Goal: Complete application form

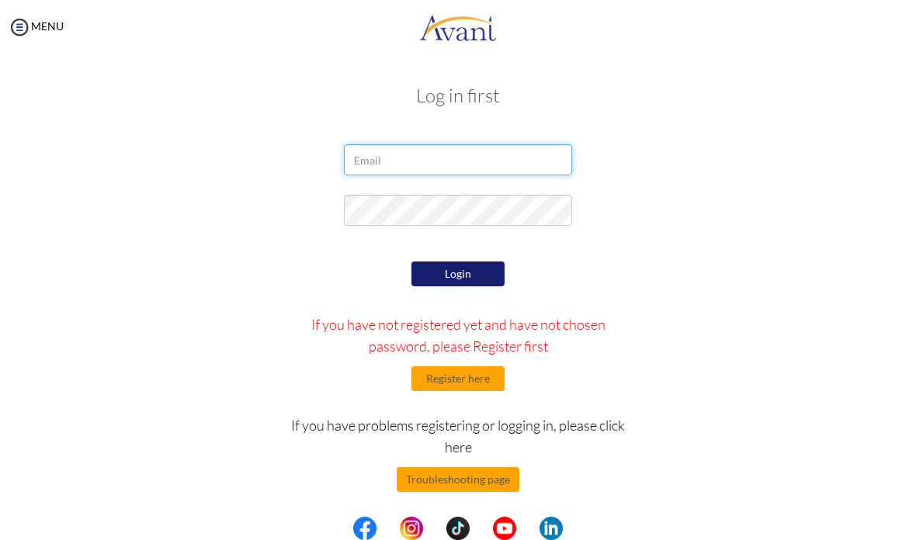
click at [445, 161] on body "Maintenance break. Please come back in 2 hours. MENU My Status What is the next…" at bounding box center [458, 270] width 916 height 540
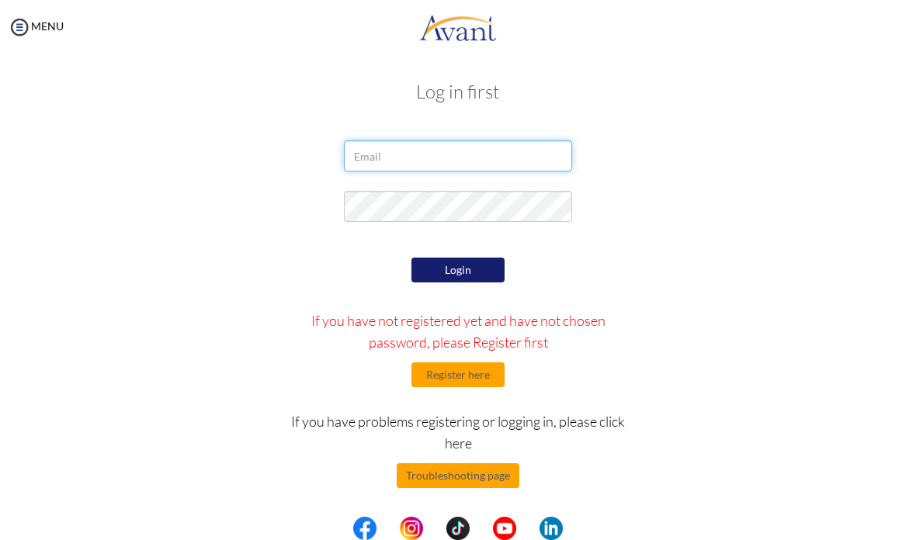
scroll to position [4, 0]
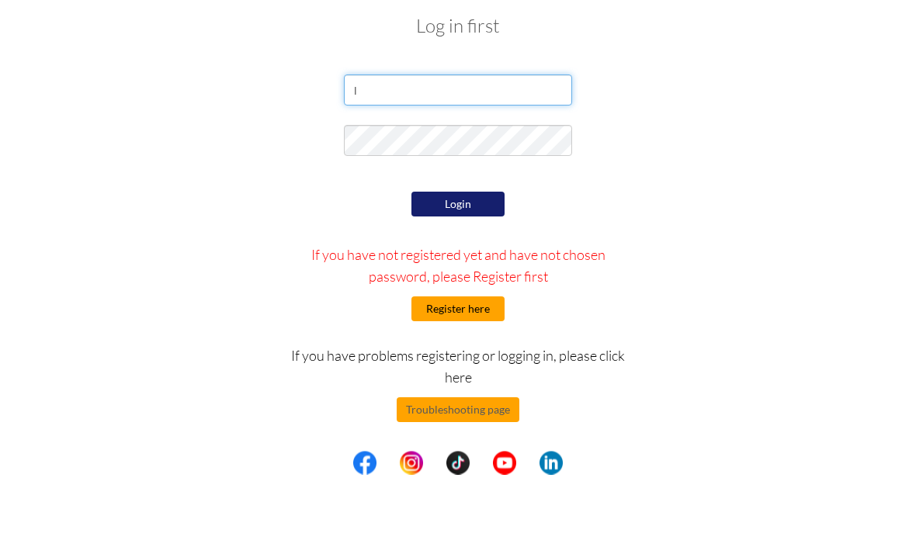
type input "l"
click at [461, 363] on button "Register here" at bounding box center [457, 375] width 93 height 25
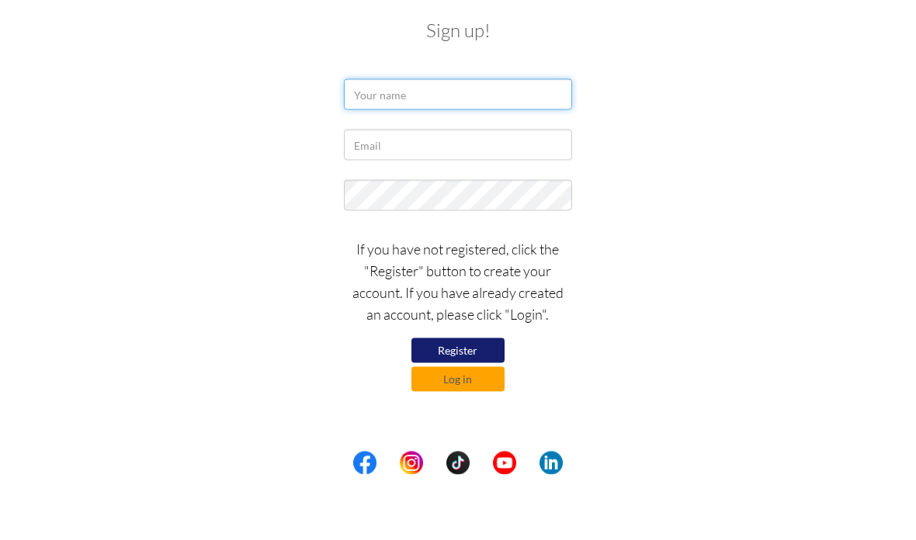
click at [473, 144] on input "text" at bounding box center [457, 159] width 227 height 31
type input "Shalani"
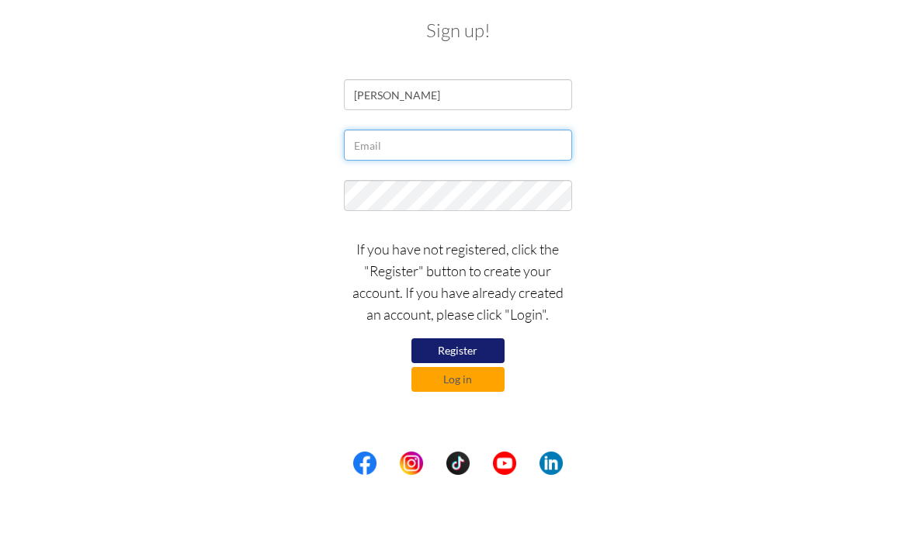
click at [439, 195] on input "text" at bounding box center [457, 210] width 227 height 31
type input "lani.sim@icloud.com"
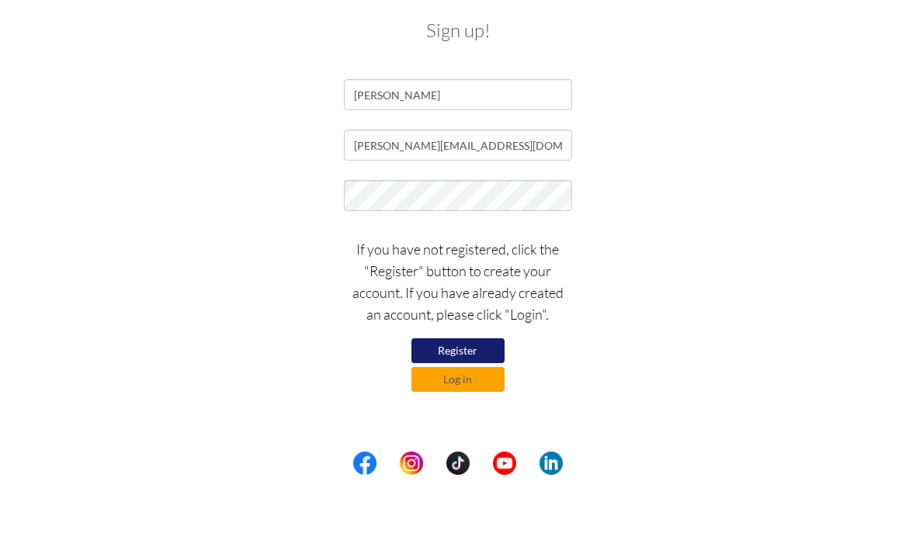
click at [445, 404] on button "Register" at bounding box center [457, 416] width 93 height 25
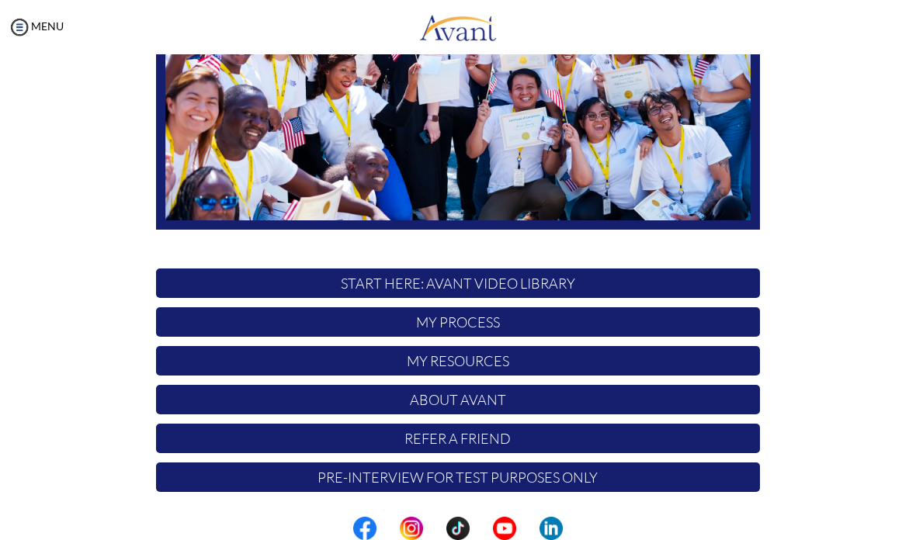
scroll to position [249, 0]
click at [585, 278] on p "START HERE: Avant Video Library" at bounding box center [458, 283] width 604 height 29
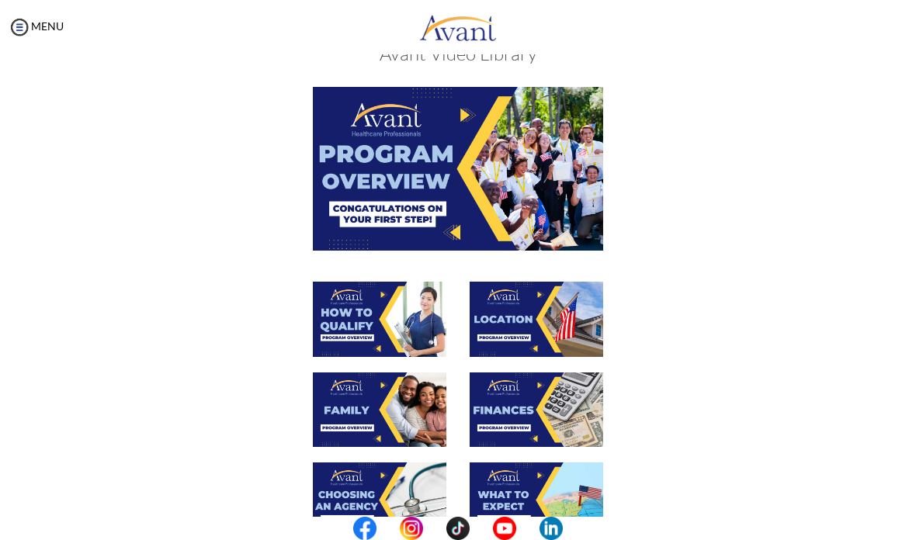
scroll to position [57, 0]
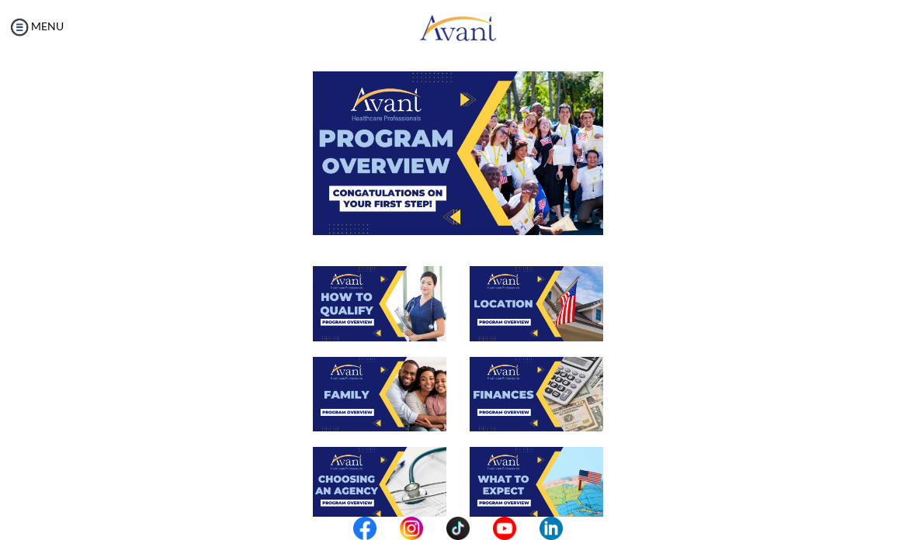
click at [491, 151] on img at bounding box center [458, 152] width 290 height 163
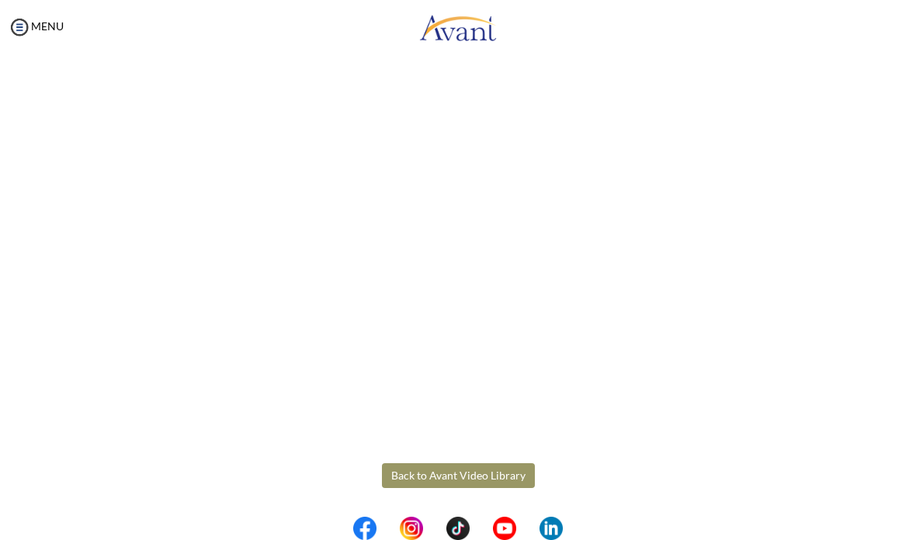
scroll to position [136, 0]
click at [483, 472] on body "Maintenance break. Please come back in 2 hours. MENU My Status What is the next…" at bounding box center [458, 270] width 916 height 540
click at [510, 469] on button "Back to Avant Video Library" at bounding box center [458, 475] width 153 height 25
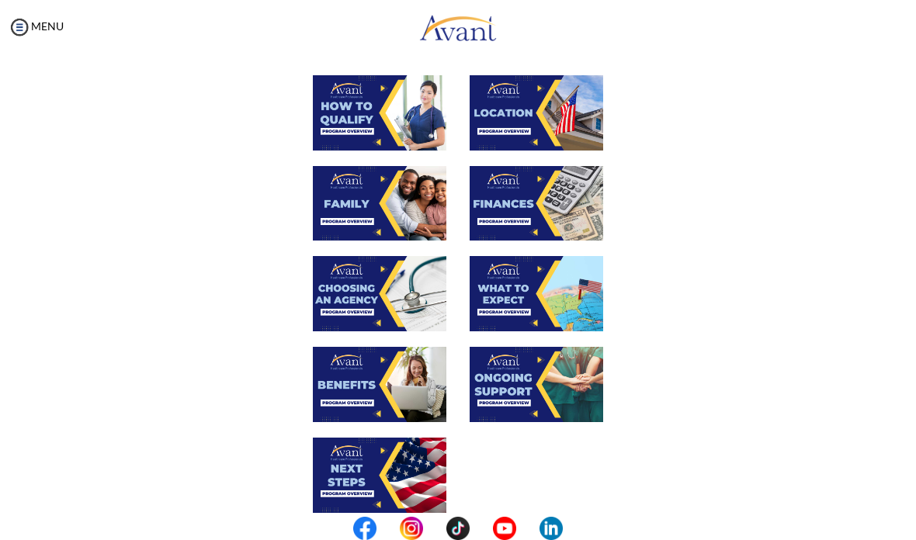
scroll to position [251, 0]
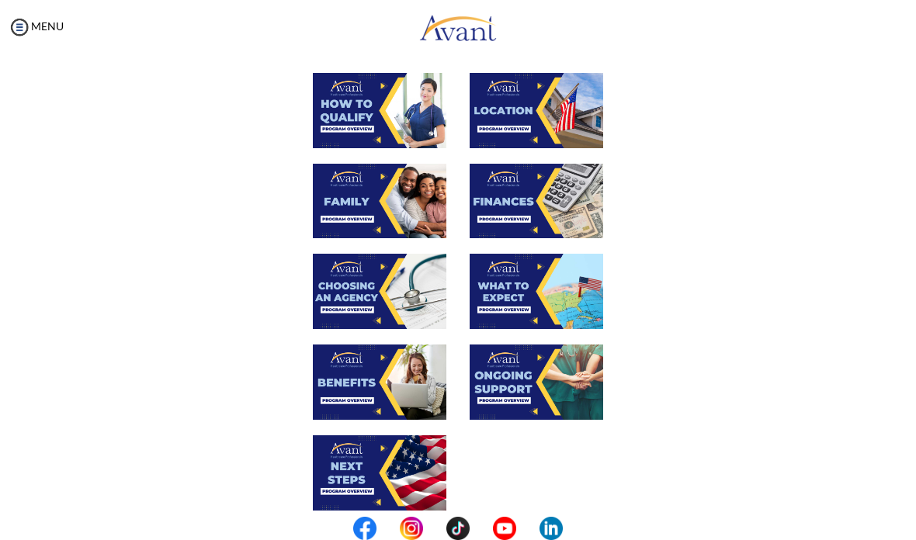
click at [536, 200] on img at bounding box center [537, 201] width 134 height 75
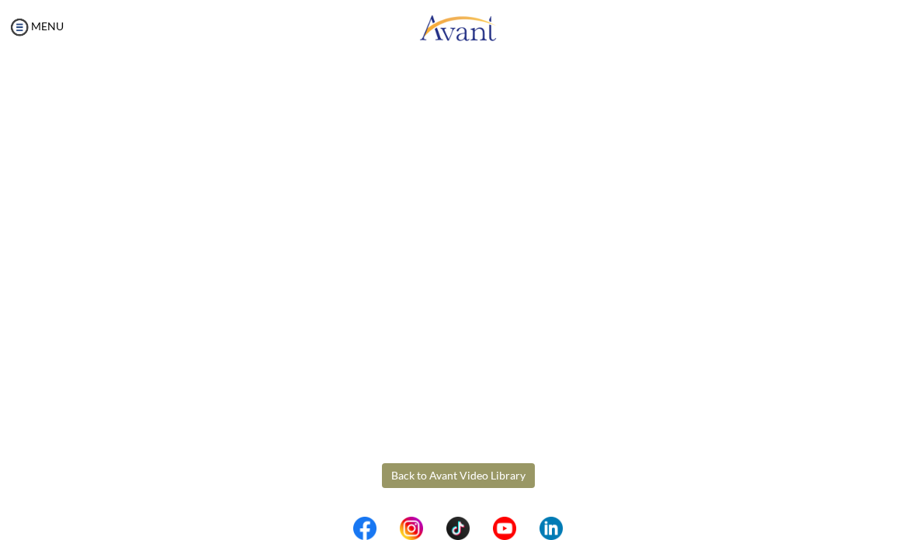
scroll to position [136, 0]
click at [453, 484] on body "Maintenance break. Please come back in 2 hours. MENU My Status What is the next…" at bounding box center [458, 270] width 916 height 540
click at [451, 477] on button "Back to Avant Video Library" at bounding box center [458, 475] width 153 height 25
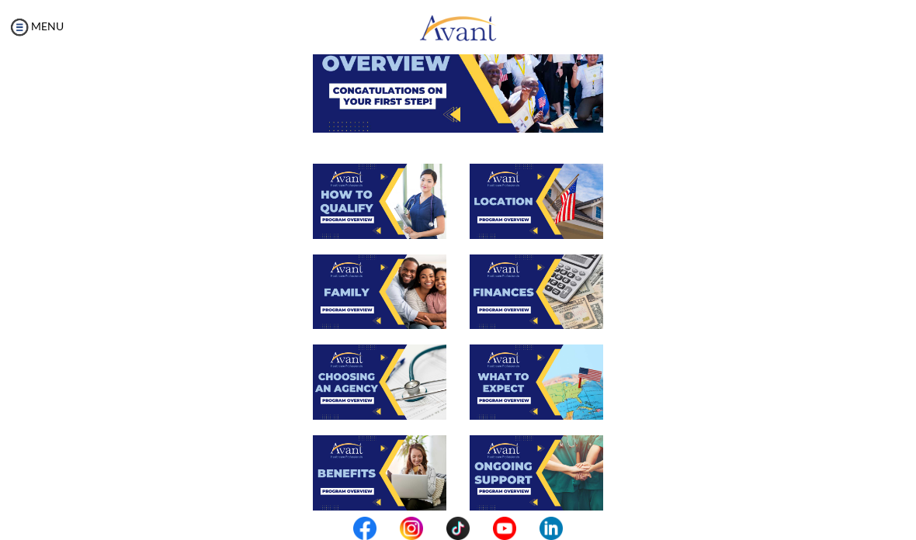
scroll to position [161, 0]
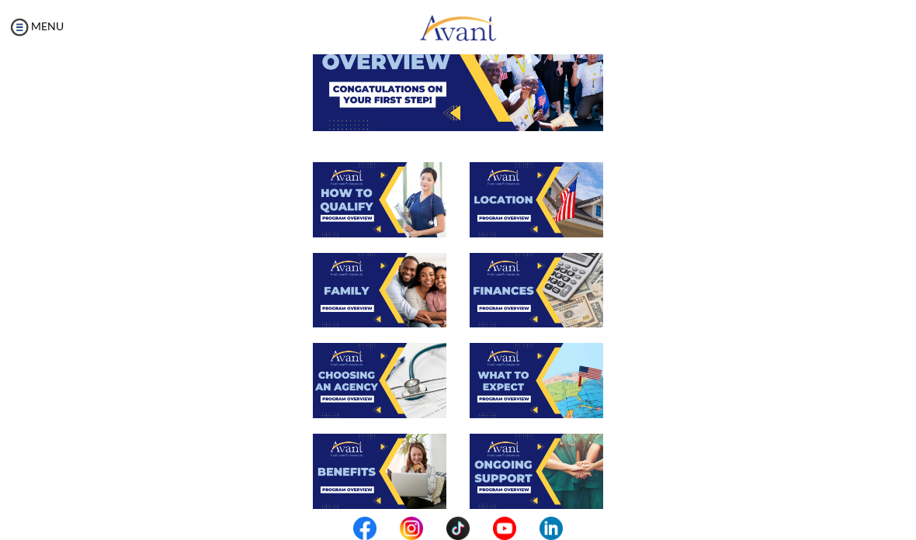
click at [364, 477] on img at bounding box center [380, 471] width 134 height 75
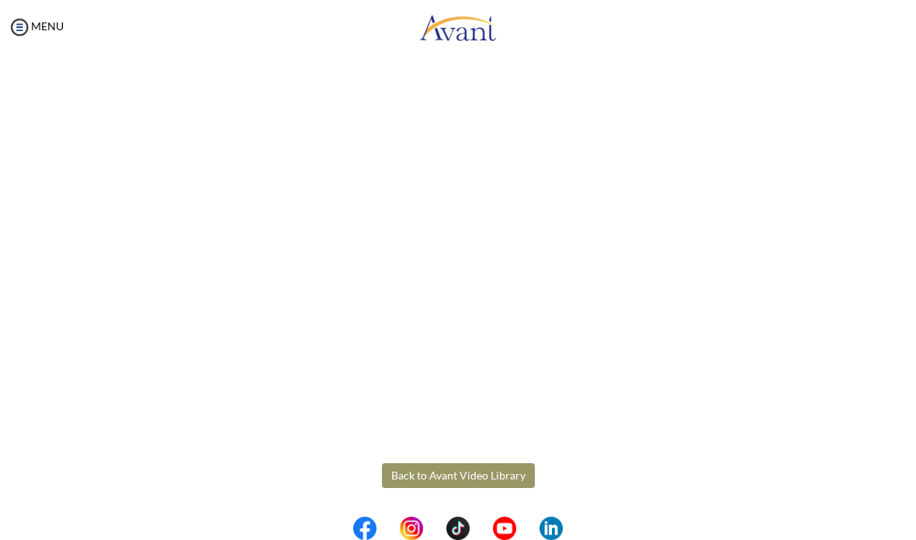
scroll to position [272, 0]
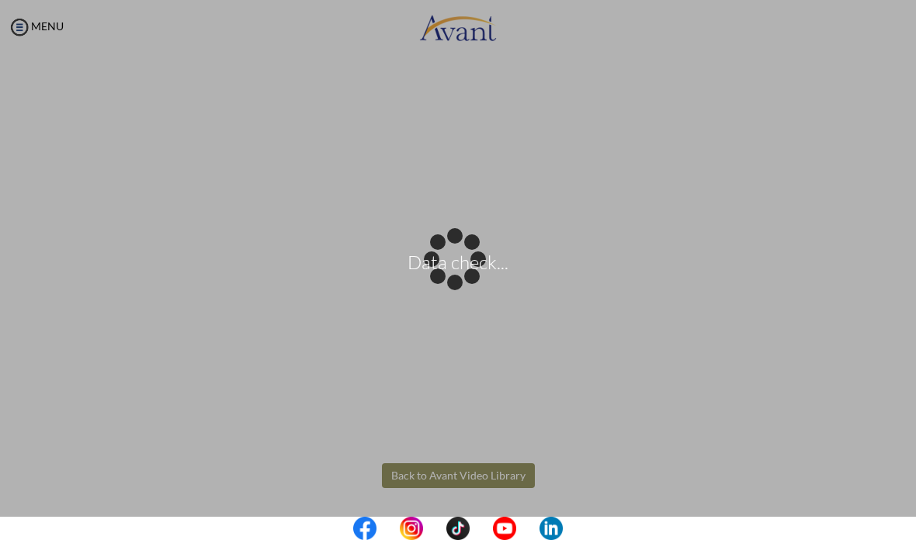
click at [491, 471] on body "Data check... Maintenance break. Please come back in 2 hours. MENU My Status Wh…" at bounding box center [458, 270] width 916 height 540
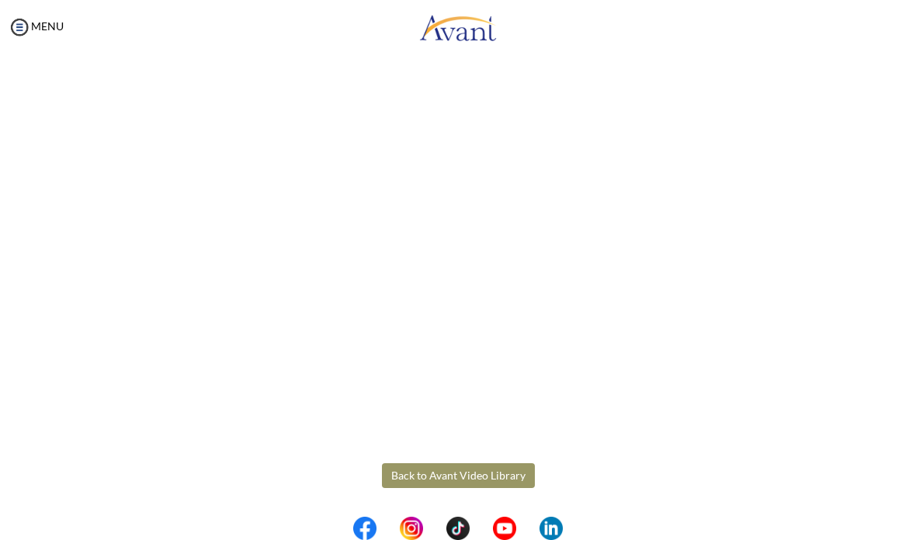
click at [491, 472] on button "Back to Avant Video Library" at bounding box center [458, 475] width 153 height 25
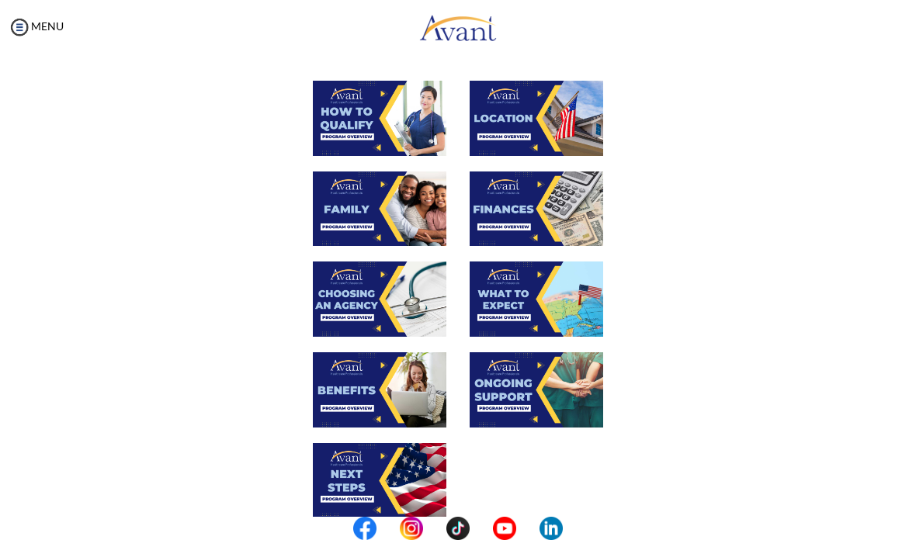
scroll to position [256, 0]
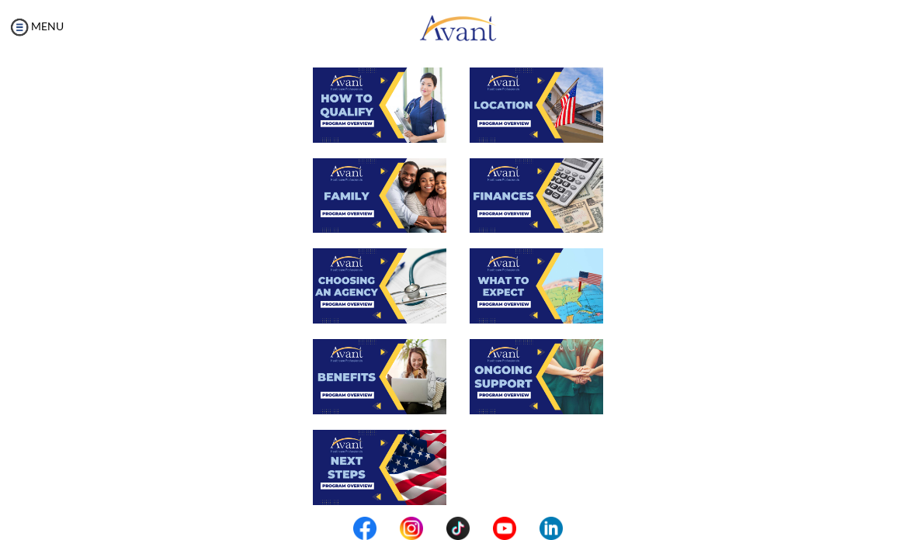
click at [382, 479] on img at bounding box center [380, 467] width 134 height 75
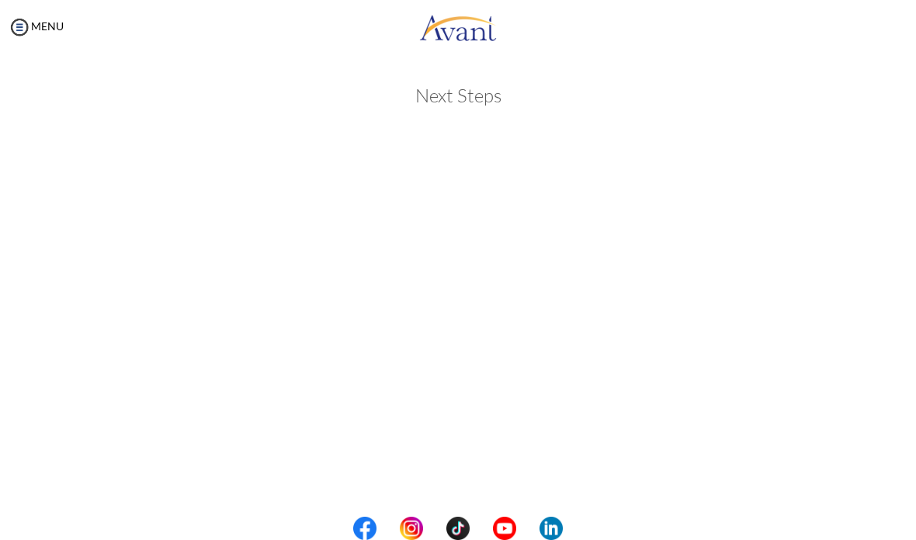
scroll to position [68, 0]
click at [19, 22] on img at bounding box center [19, 27] width 23 height 23
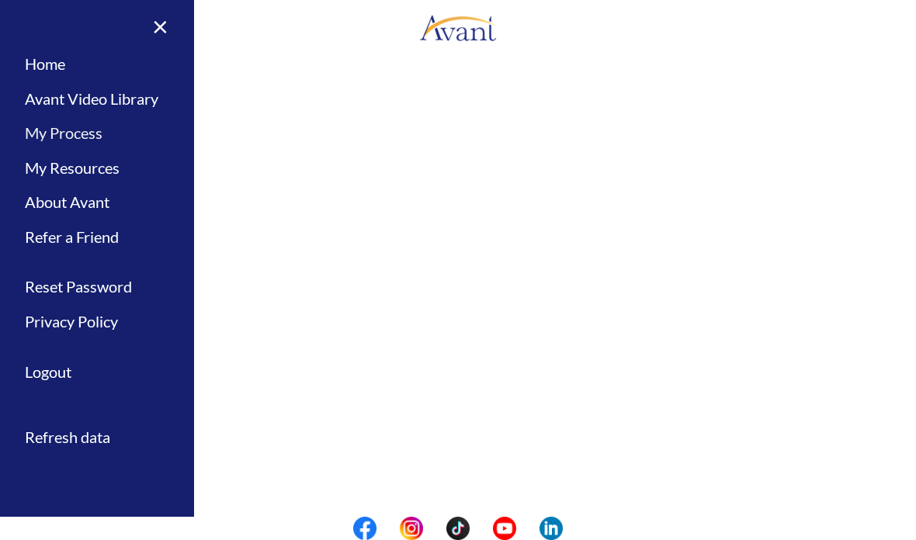
click at [91, 140] on link "My Process" at bounding box center [97, 133] width 194 height 35
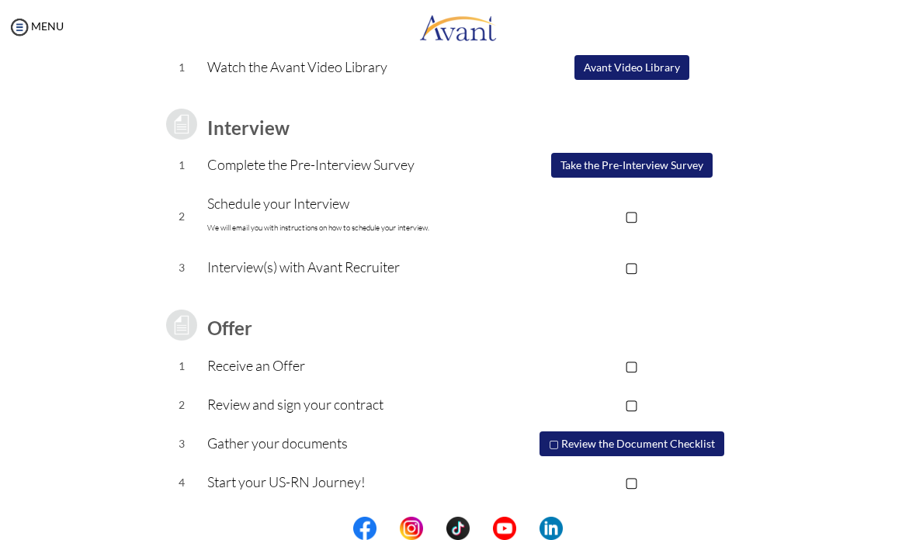
scroll to position [165, 0]
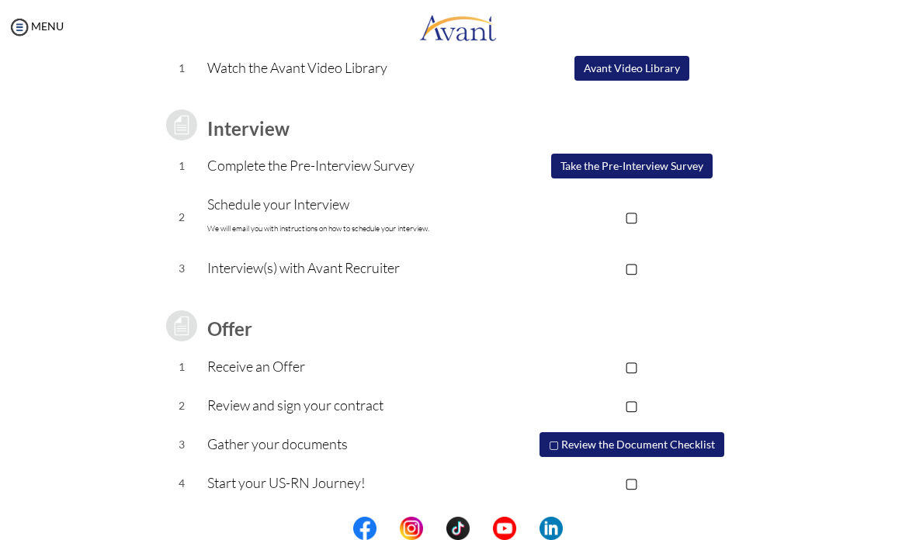
click at [656, 167] on button "Take the Pre-Interview Survey" at bounding box center [631, 166] width 161 height 25
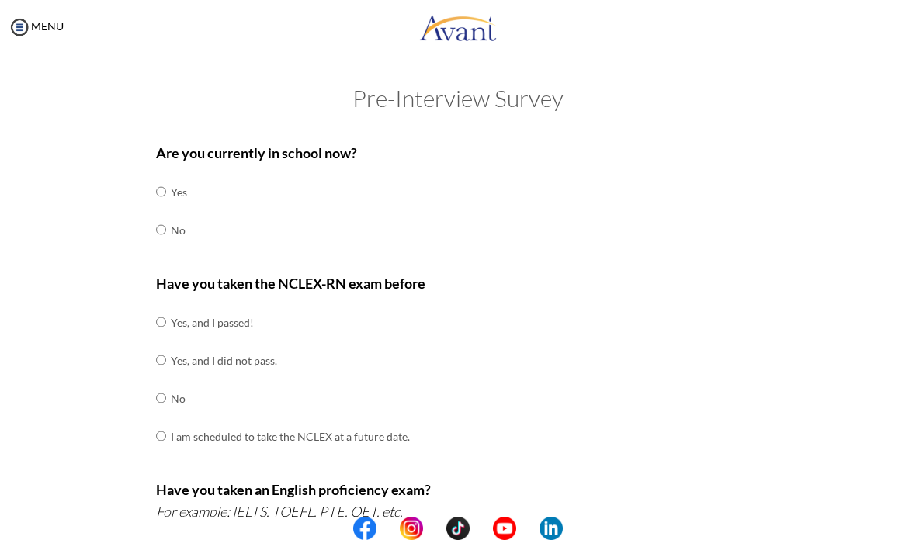
click at [164, 230] on input "radio" at bounding box center [161, 229] width 10 height 31
radio input "true"
click at [161, 315] on input "radio" at bounding box center [161, 322] width 10 height 31
radio input "true"
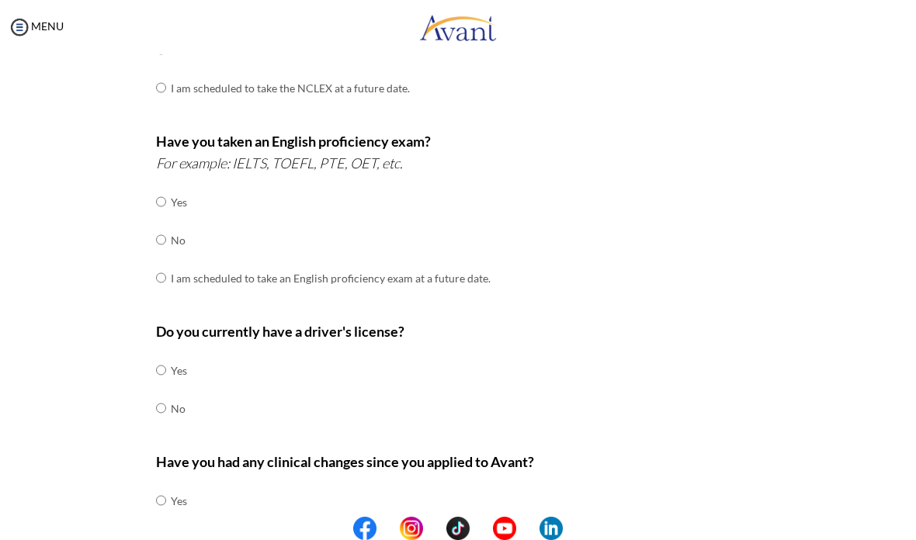
scroll to position [349, 0]
click at [157, 229] on input "radio" at bounding box center [161, 239] width 10 height 31
radio input "true"
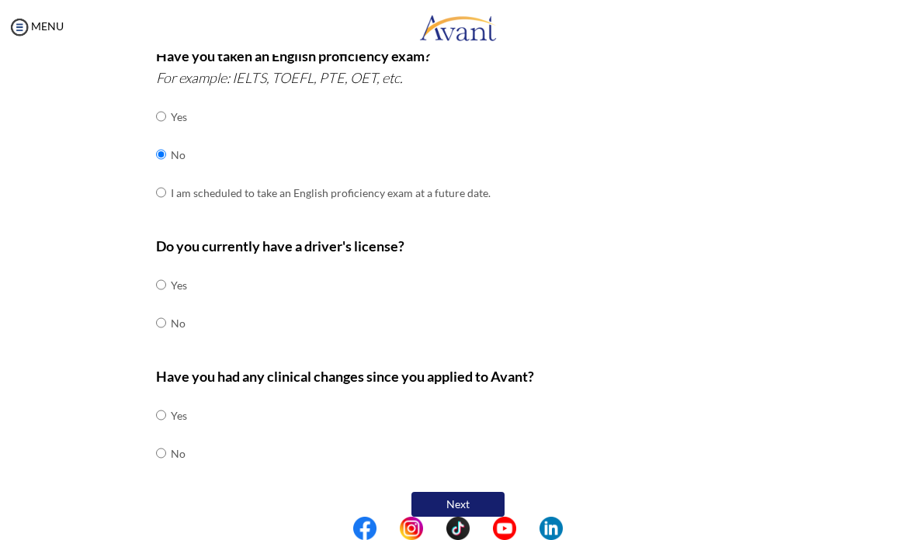
scroll to position [433, 0]
click at [160, 272] on input "radio" at bounding box center [161, 285] width 10 height 31
radio input "true"
click at [156, 439] on input "radio" at bounding box center [161, 454] width 10 height 31
radio input "true"
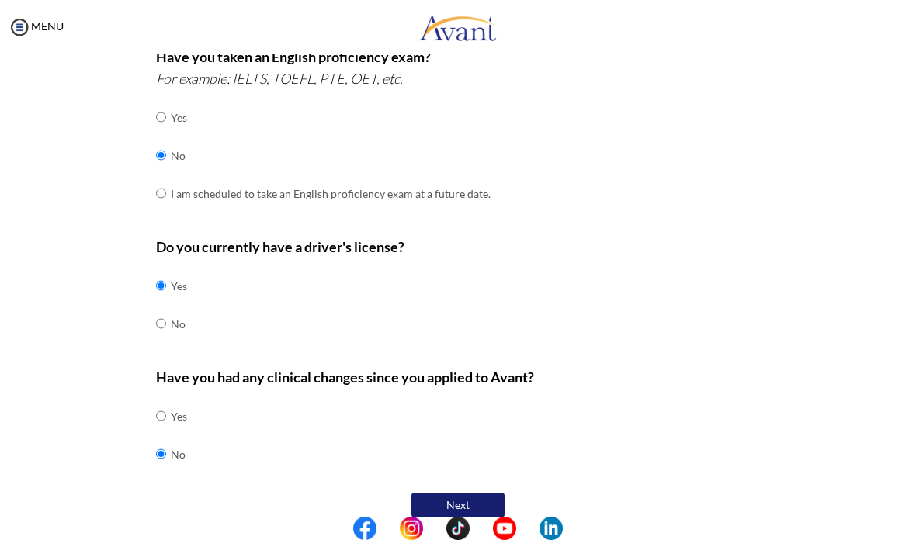
click at [452, 493] on button "Next" at bounding box center [457, 505] width 93 height 25
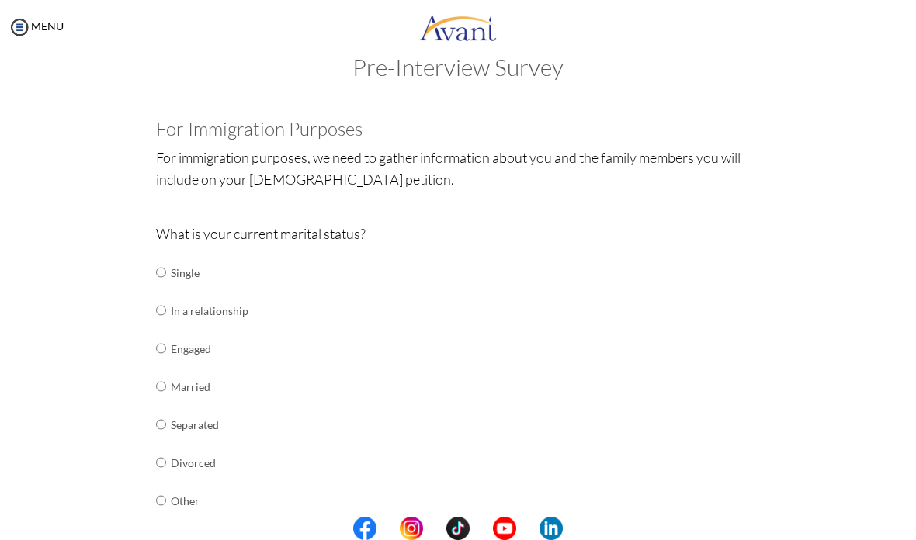
click at [162, 270] on input "radio" at bounding box center [161, 272] width 10 height 31
radio input "true"
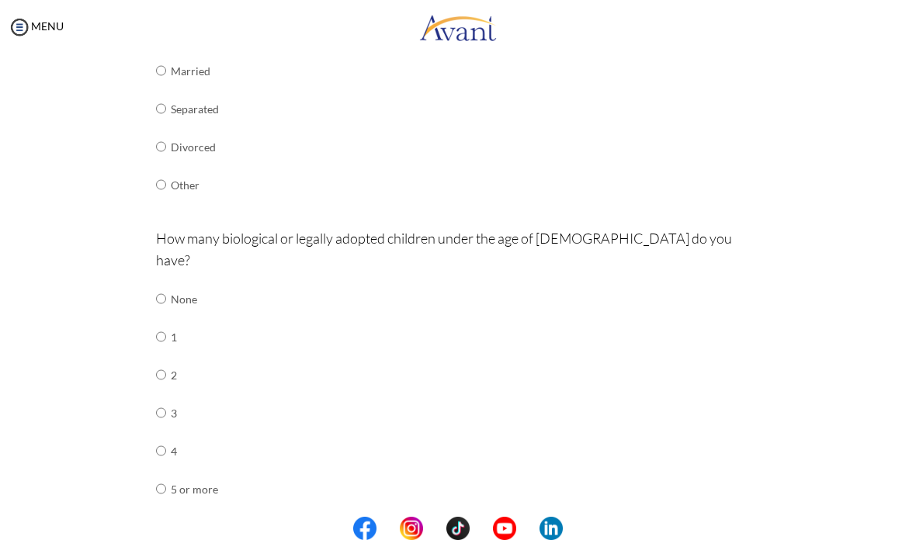
scroll to position [454, 0]
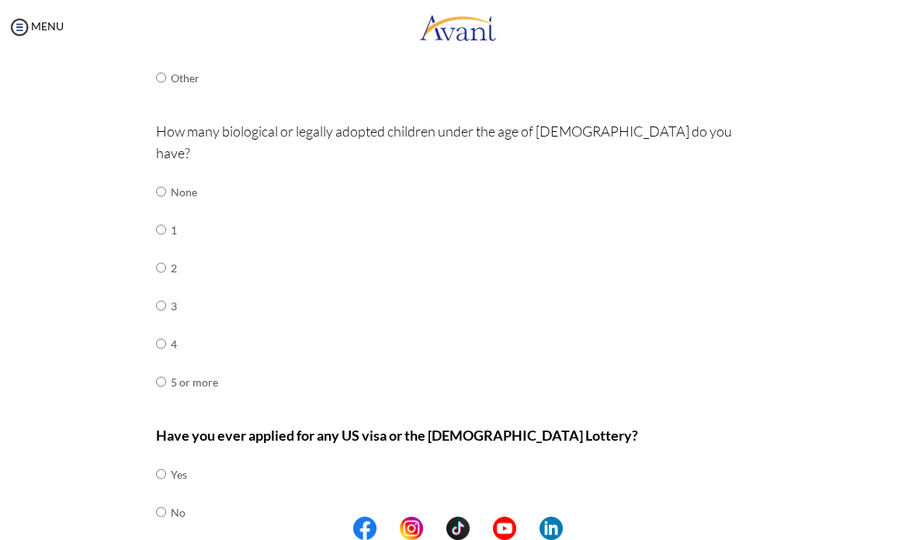
click at [165, 176] on input "radio" at bounding box center [161, 191] width 10 height 31
radio input "true"
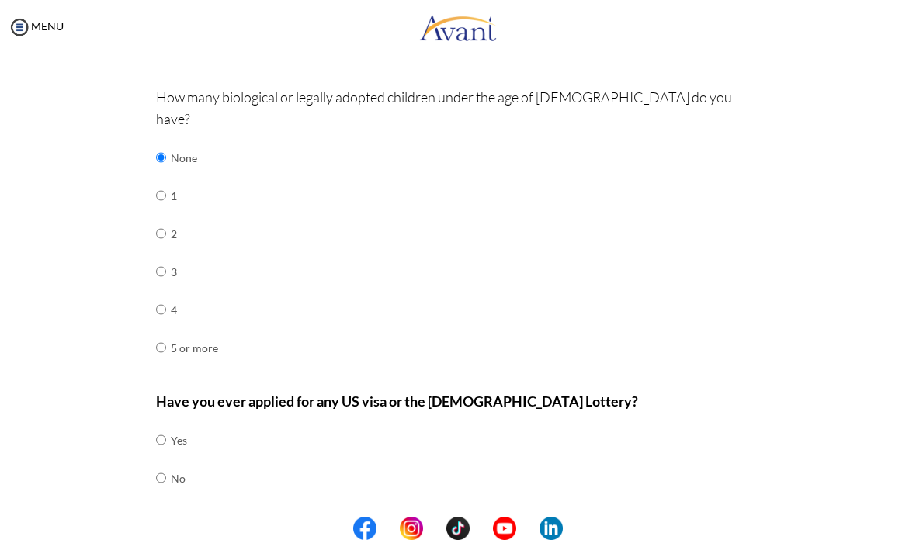
scroll to position [487, 0]
click at [159, 425] on input "radio" at bounding box center [161, 440] width 10 height 31
radio input "true"
click at [519, 518] on button "Next" at bounding box center [508, 530] width 93 height 25
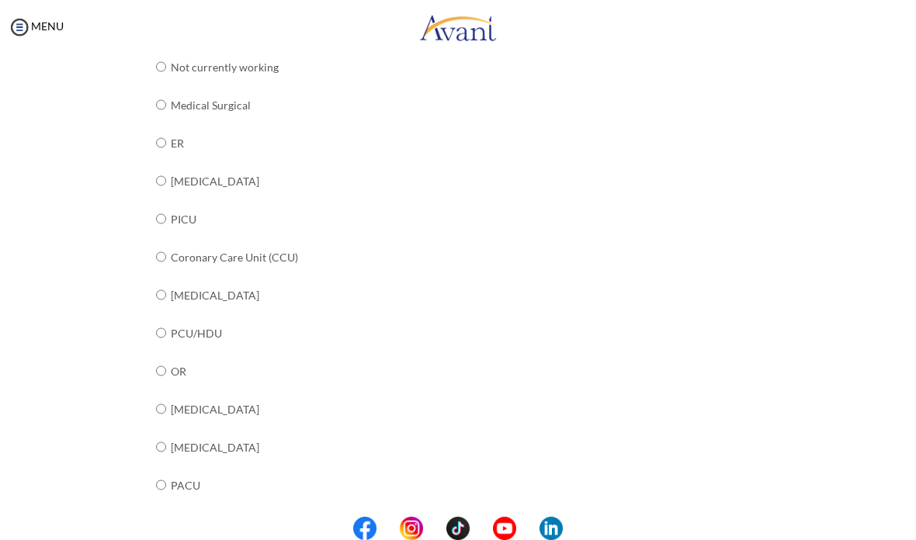
scroll to position [220, 0]
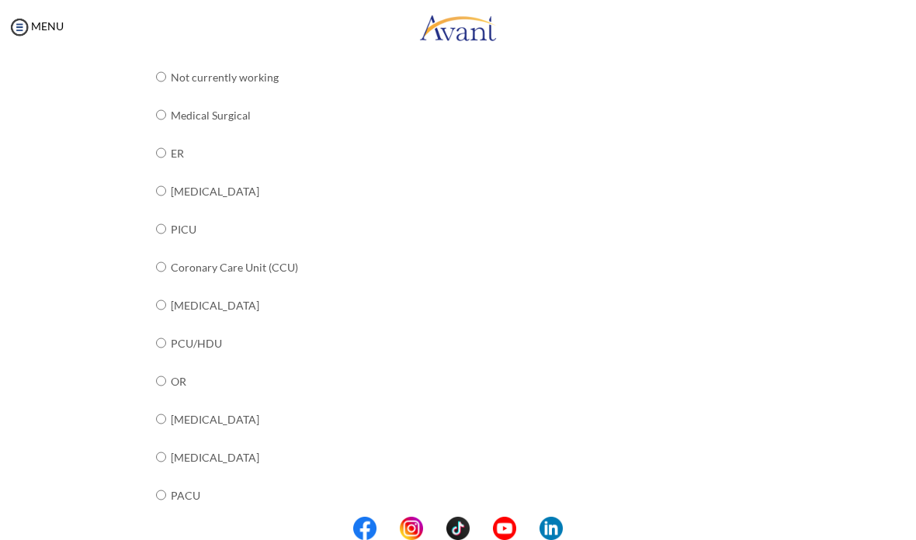
click at [158, 111] on input "radio" at bounding box center [161, 114] width 10 height 31
radio input "true"
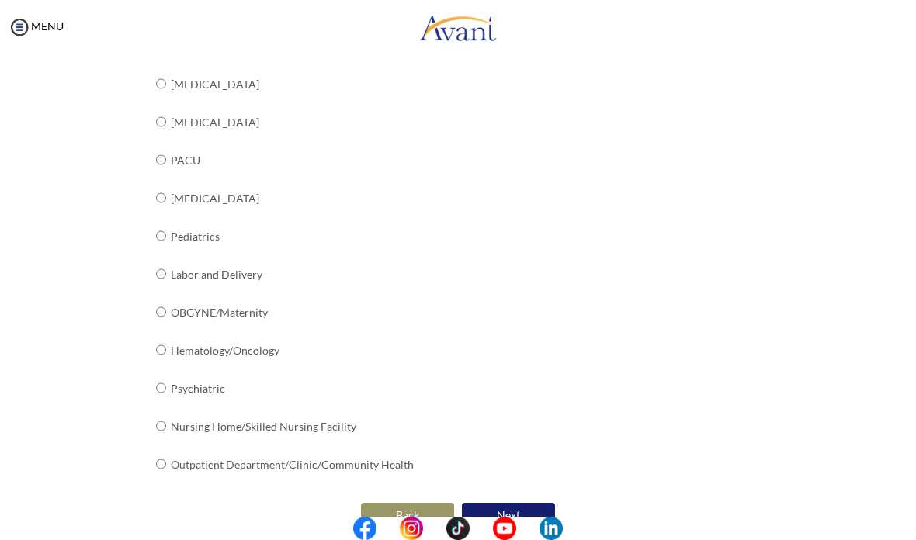
scroll to position [555, 0]
click at [542, 504] on button "Next" at bounding box center [508, 516] width 93 height 25
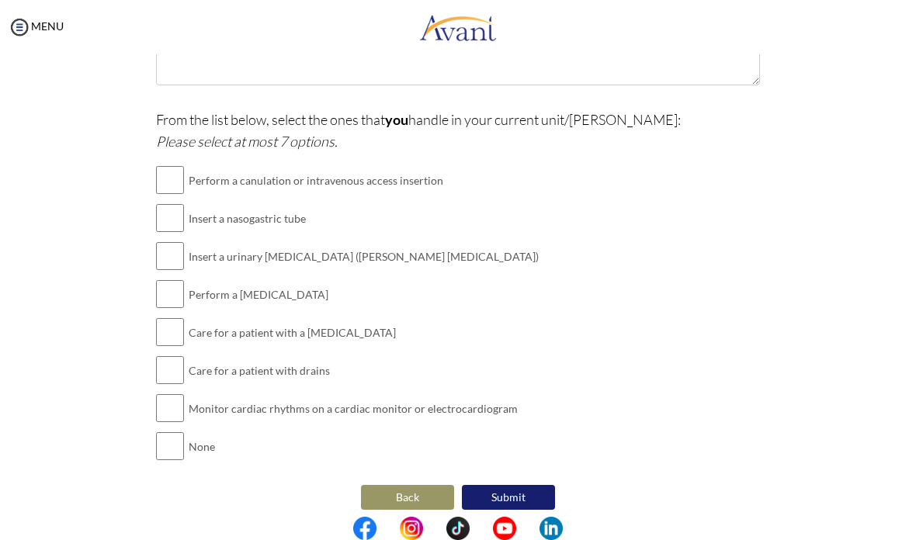
scroll to position [325, 0]
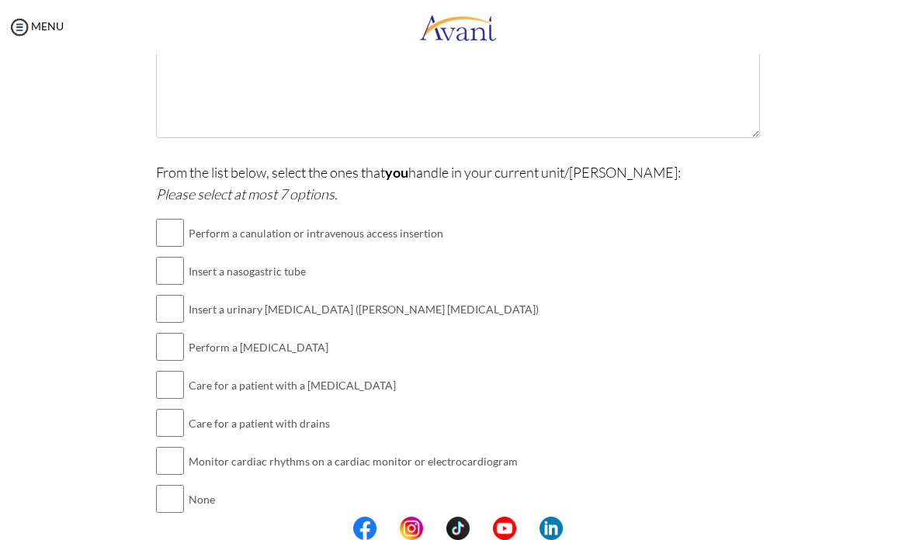
click at [168, 264] on input "checkbox" at bounding box center [170, 270] width 28 height 31
checkbox input "true"
click at [176, 304] on input "checkbox" at bounding box center [170, 308] width 28 height 31
checkbox input "true"
click at [167, 338] on input "checkbox" at bounding box center [170, 346] width 28 height 31
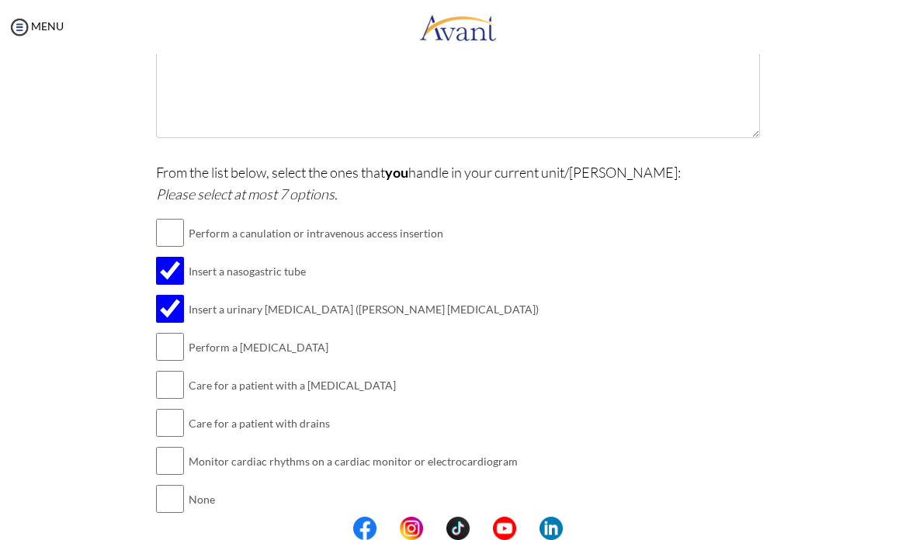
checkbox input "true"
click at [175, 413] on input "checkbox" at bounding box center [170, 423] width 28 height 31
checkbox input "true"
click at [169, 383] on input "checkbox" at bounding box center [170, 385] width 28 height 31
checkbox input "true"
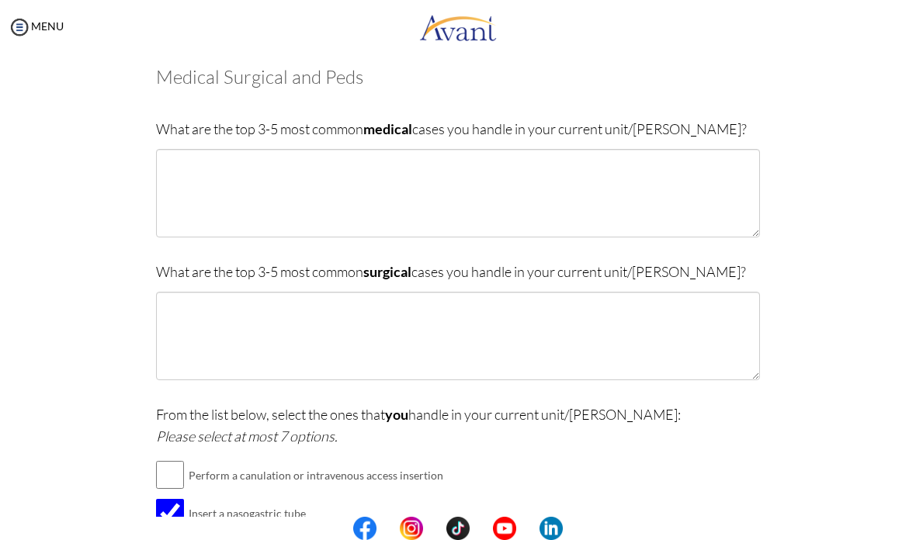
scroll to position [81, 0]
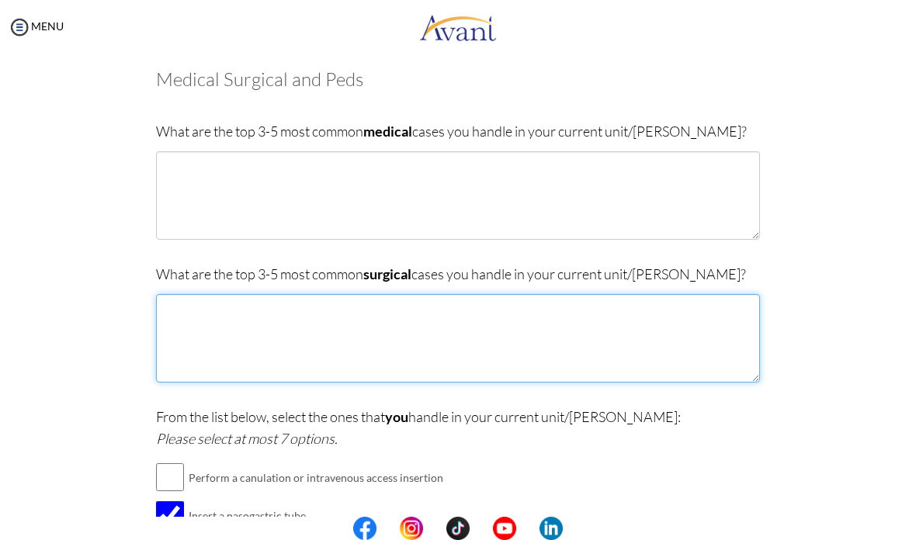
click at [348, 307] on html "Maintenance break. Please come back in 2 hours. MENU My Status What is the next…" at bounding box center [458, 270] width 916 height 540
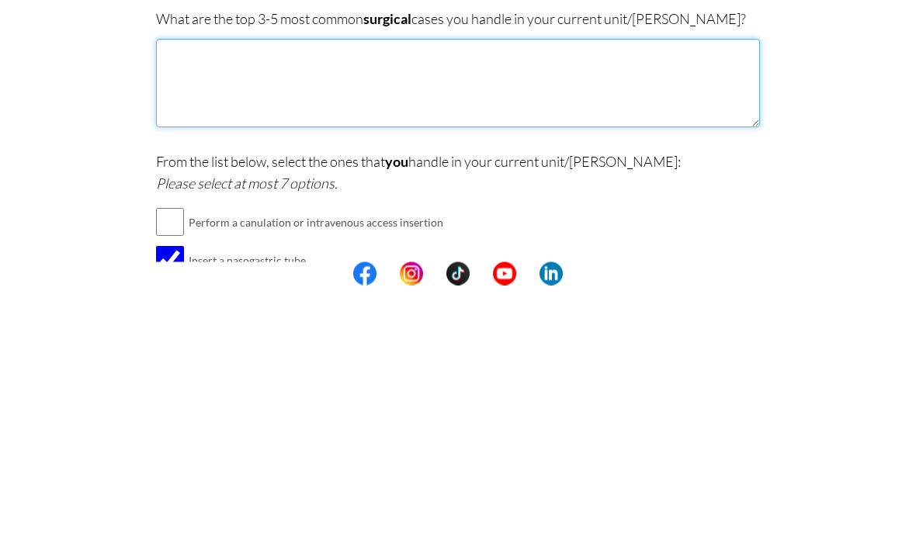
type textarea "."
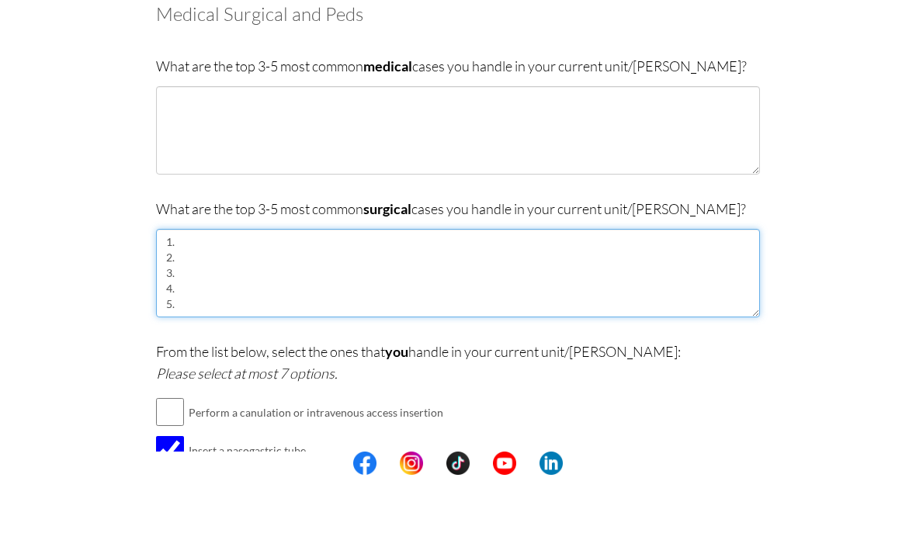
scroll to position [9, 0]
click at [257, 294] on textarea "1. 2. 3. 4. 5." at bounding box center [458, 338] width 604 height 88
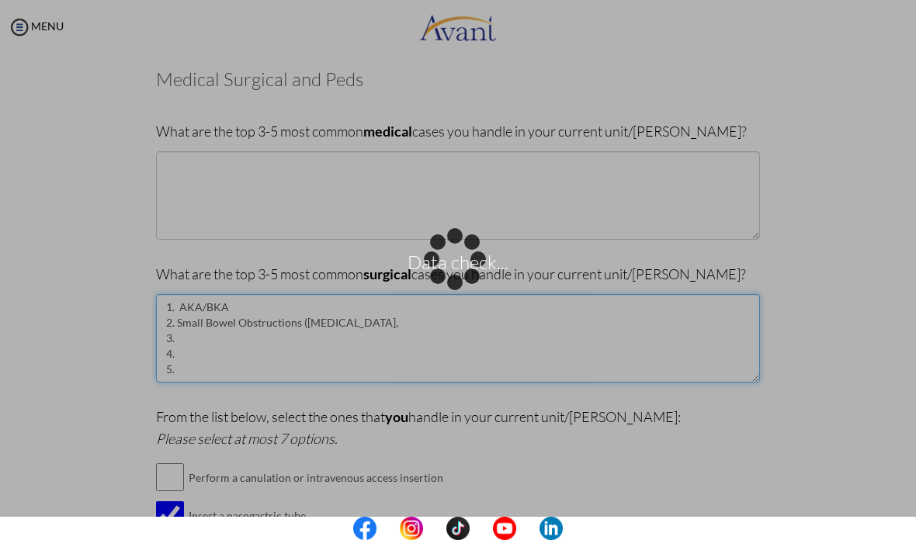
click at [428, 316] on body "Data check... Maintenance break. Please come back in 2 hours. MENU My Status Wh…" at bounding box center [458, 270] width 916 height 540
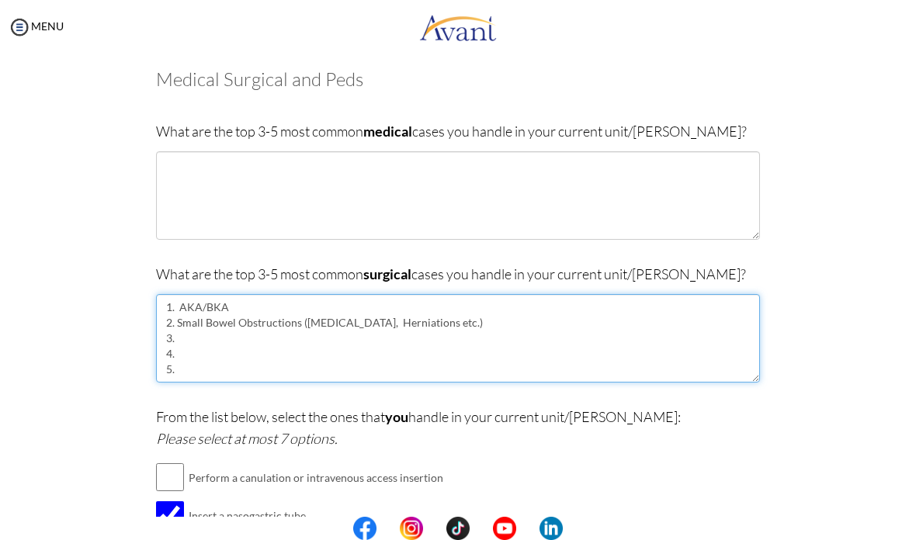
click at [193, 321] on textarea "1. AKA/BKA 2. Small Bowel Obstructions (Adhesions, Herniations etc.) 3. 4. 5." at bounding box center [458, 338] width 604 height 88
click at [184, 334] on textarea "1. AKA/BKA 2. Small Bowel Obstructions (Adhesions, Herniations etc.) 3. 4. 5." at bounding box center [458, 338] width 604 height 88
click at [206, 350] on textarea "1. AKA/BKA 2. Small Bowel Obstructions (Adhesions, Herniations etc.) 3. Abscess…" at bounding box center [458, 338] width 604 height 88
click at [185, 331] on textarea "1. AKA/BKA 2. Small Bowel Obstructions (Adhesions, Herniations etc.) 3. Abscess…" at bounding box center [458, 338] width 604 height 88
click at [182, 331] on textarea "1. AKA/BKA 2. Small Bowel Obstructions (Adhesions, Herniations etc.) 3. Abscess…" at bounding box center [458, 338] width 604 height 88
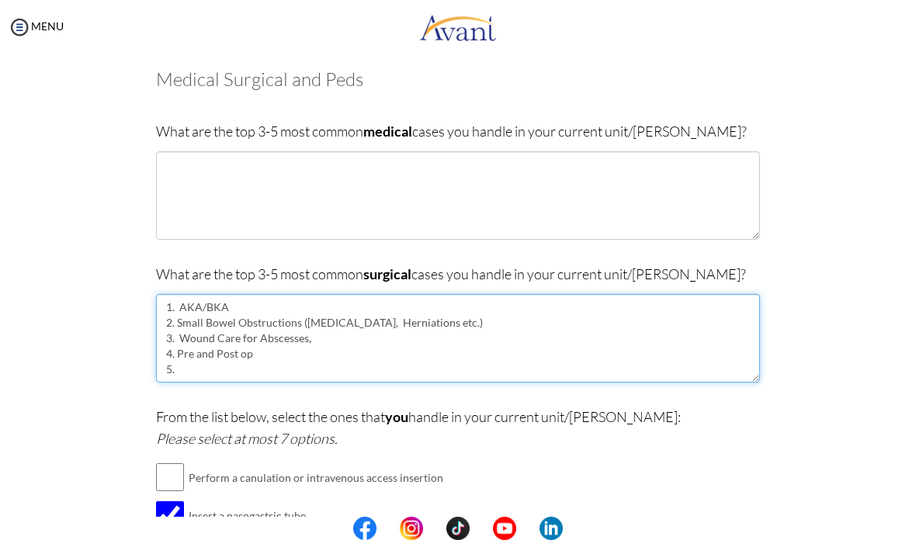
click at [286, 346] on textarea "1. AKA/BKA 2. Small Bowel Obstructions (Adhesions, Herniations etc.) 3. Wound C…" at bounding box center [458, 338] width 604 height 88
click at [365, 349] on textarea "1. AKA/BKA 2. Small Bowel Obstructions (Adhesions, Herniations etc.) 3. Wound C…" at bounding box center [458, 338] width 604 height 88
click at [411, 350] on textarea "1. AKA/BKA 2. Small Bowel Obstructions (Adhesions, Herniations etc.) 3. Wound C…" at bounding box center [458, 338] width 604 height 88
click at [410, 345] on textarea "1. AKA/BKA 2. Small Bowel Obstructions (Adhesions, Herniations etc.) 3. Wound C…" at bounding box center [458, 338] width 604 height 88
click at [388, 348] on textarea "1. AKA/BKA 2. Small Bowel Obstructions (Adhesions, Herniations etc.) 3. Wound C…" at bounding box center [458, 338] width 604 height 88
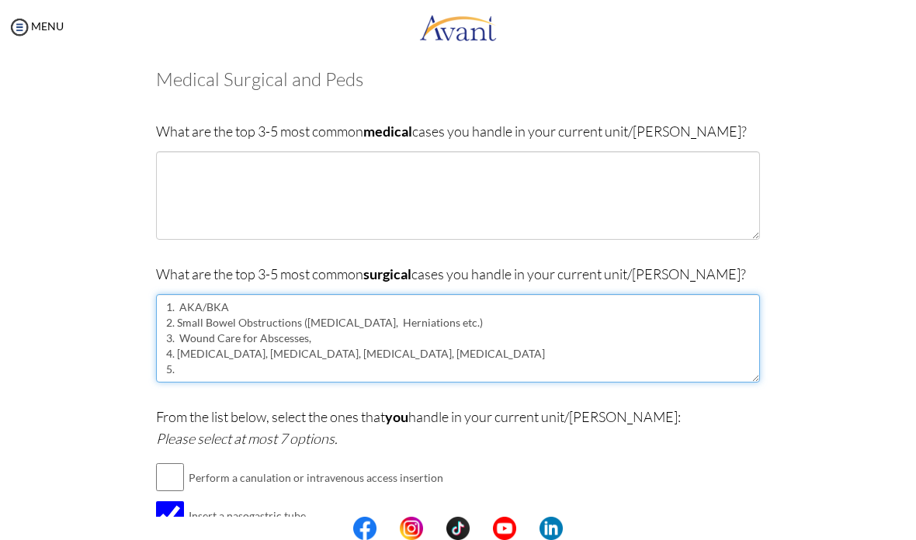
click at [388, 346] on textarea "1. AKA/BKA 2. Small Bowel Obstructions (Adhesions, Herniations etc.) 3. Wound C…" at bounding box center [458, 338] width 604 height 88
click at [544, 341] on textarea "1. AKA/BKA 2. Small Bowel Obstructions (Adhesions, Herniations etc.) 3. Wound C…" at bounding box center [458, 338] width 604 height 88
click at [315, 333] on textarea "1. AKA/BKA 2. Small Bowel Obstructions (Adhesions, Herniations etc.) 3. Wound C…" at bounding box center [458, 338] width 604 height 88
click at [284, 363] on textarea "1. AKA/BKA 2. Small Bowel Obstructions (Adhesions, Herniations etc.) 3. Wound C…" at bounding box center [458, 338] width 604 height 88
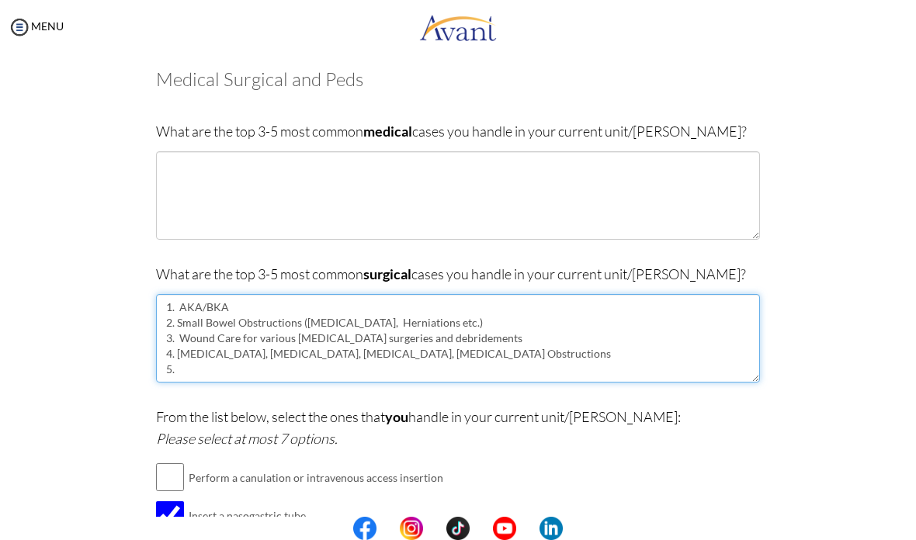
click at [199, 356] on textarea "1. AKA/BKA 2. Small Bowel Obstructions (Adhesions, Herniations etc.) 3. Wound C…" at bounding box center [458, 338] width 604 height 88
type textarea "1. AKA/BKA 2. Small Bowel Obstructions (Adhesions, Herniations etc.) 3. Wound C…"
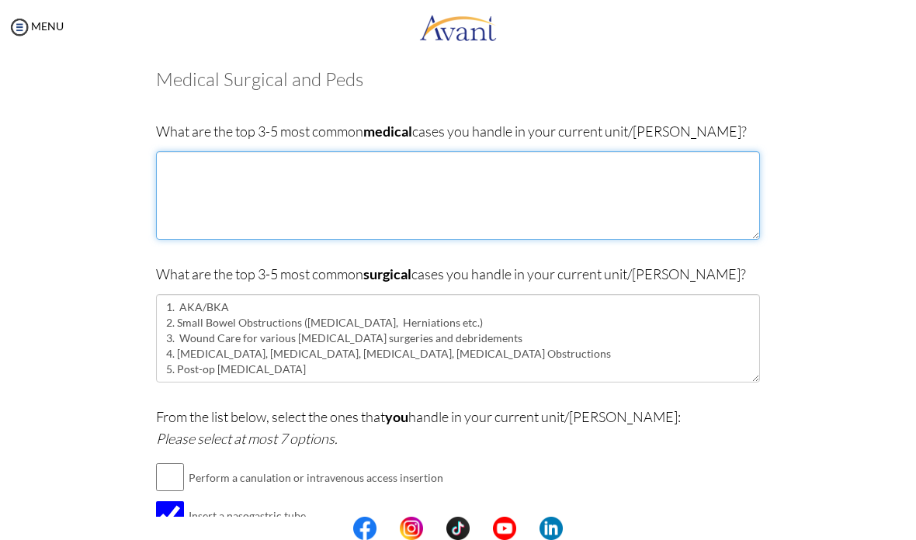
click at [272, 210] on textarea at bounding box center [458, 195] width 604 height 88
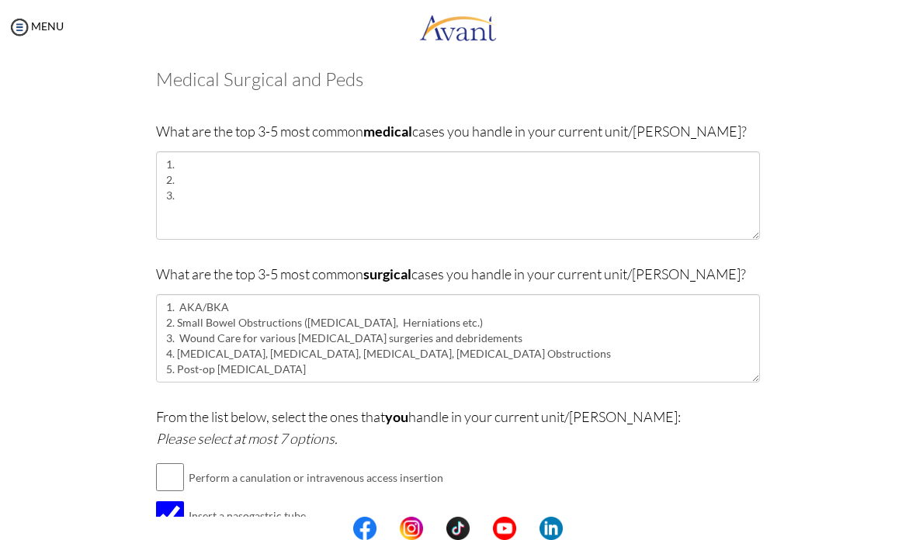
click at [361, 148] on div "What are the top 3-5 most common medical cases you handle in your current unit/…" at bounding box center [458, 187] width 604 height 135
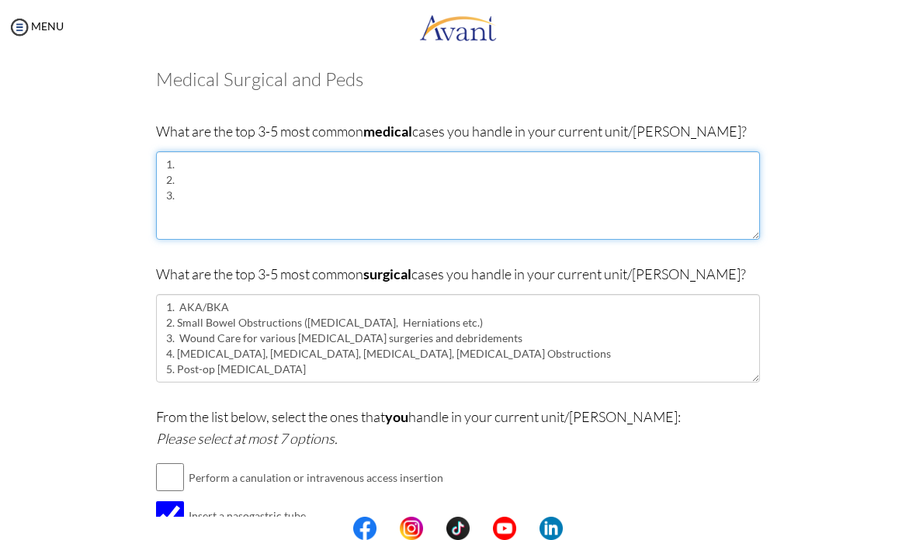
click at [347, 164] on textarea "1. 2. 3." at bounding box center [458, 195] width 604 height 88
click at [232, 181] on textarea "1. Heart Failure 2. 3." at bounding box center [458, 195] width 604 height 88
click at [196, 193] on textarea "1. Heart Failure 2. Sepsis 3." at bounding box center [458, 195] width 604 height 88
type textarea "1. Heart Failure 2. Sepsis 3. Stroke"
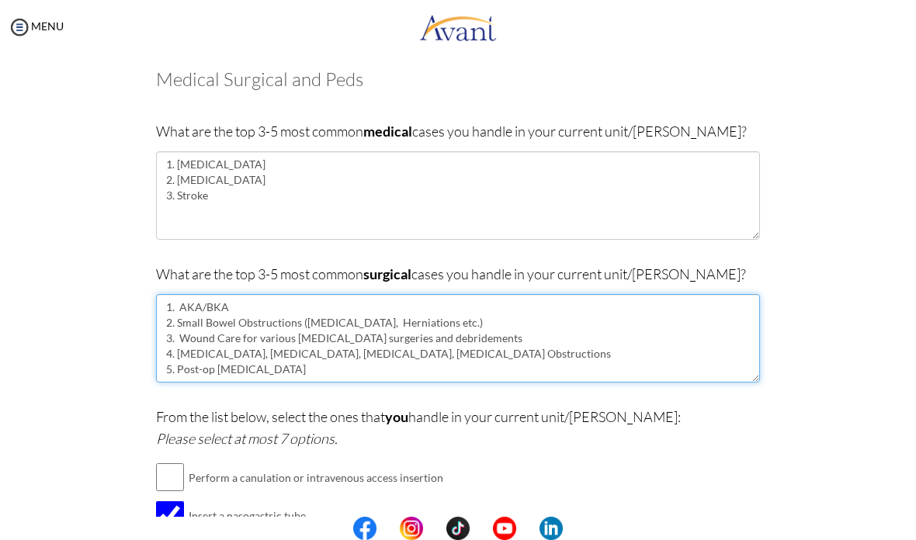
click at [411, 344] on textarea "1. AKA/BKA 2. Small Bowel Obstructions (Adhesions, Herniations etc.) 3. Wound C…" at bounding box center [458, 338] width 604 height 88
click at [391, 343] on textarea "1. AKA/BKA 2. Small Bowel Obstructions (Adhesions, Herniations etc.) 3. Wound C…" at bounding box center [458, 338] width 604 height 88
click at [422, 377] on textarea "1. AKA/BKA 2. Small Bowel Obstructions (Adhesions, Herniations etc.) 3. Wound C…" at bounding box center [458, 338] width 604 height 88
click at [378, 350] on textarea "1. AKA/BKA 2. Small Bowel Obstructions (Adhesions, Herniations etc.) 3. Wound C…" at bounding box center [458, 338] width 604 height 88
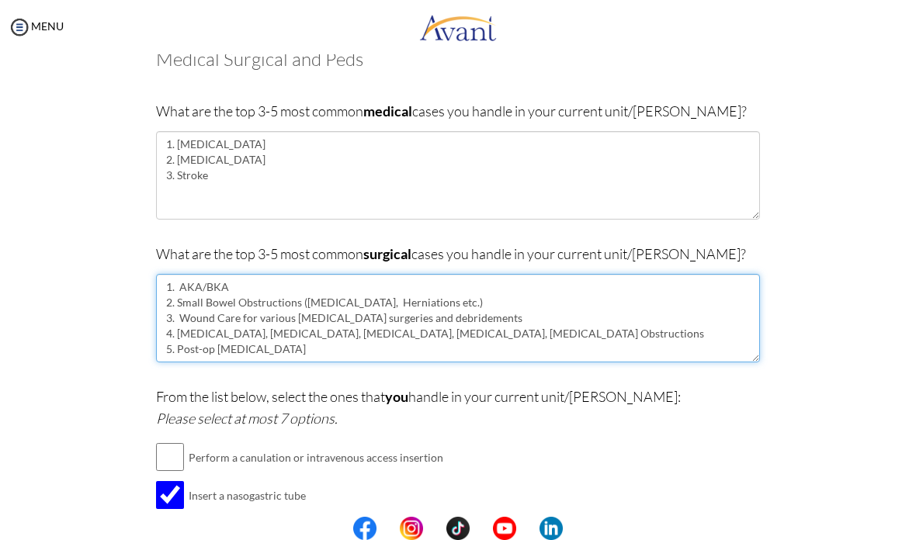
scroll to position [16, 0]
type textarea "1. AKA/BKA 2. Small Bowel Obstructions (Adhesions, Herniations etc.) 3. Wound C…"
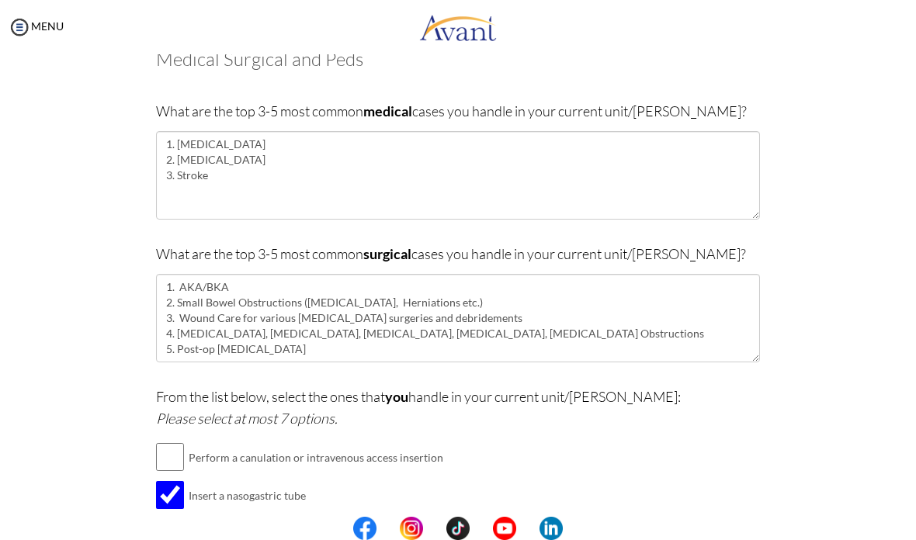
click at [831, 321] on div "Are you currently in school now? Yes No Have you taken the NCLEX-RN exam before…" at bounding box center [458, 412] width 753 height 758
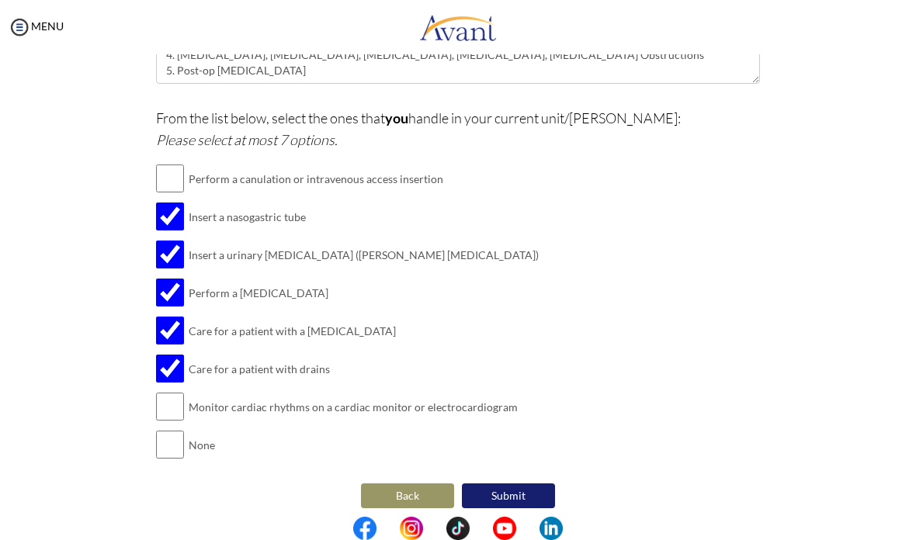
scroll to position [378, 0]
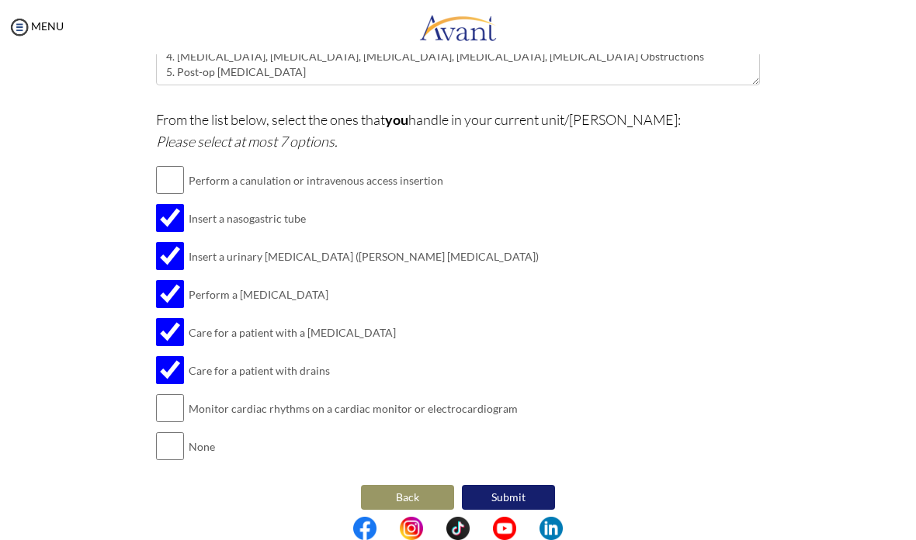
click at [529, 490] on button "Submit" at bounding box center [508, 497] width 93 height 25
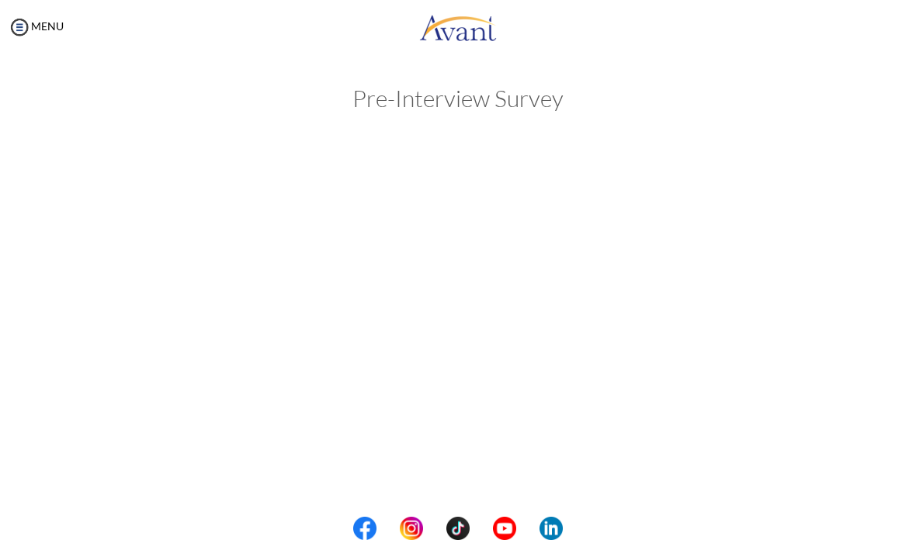
scroll to position [0, 0]
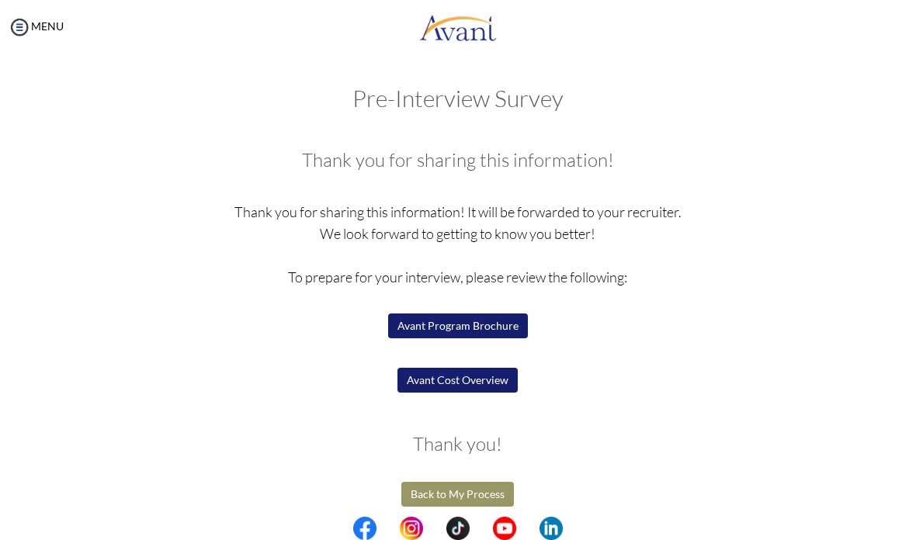
click at [493, 383] on button "Avant Cost Overview" at bounding box center [457, 380] width 120 height 25
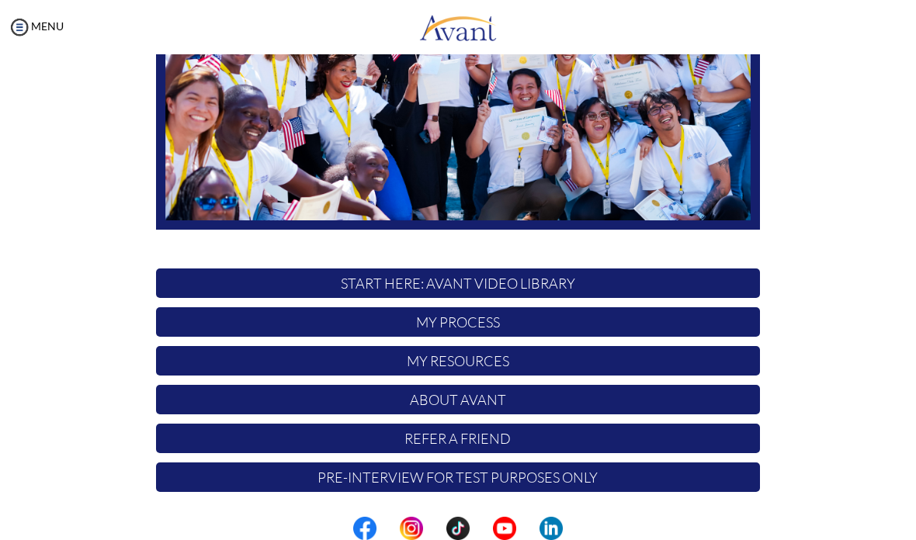
scroll to position [249, 0]
click at [387, 481] on body "Maintenance break. Please come back in 2 hours. MENU My Status What is the next…" at bounding box center [458, 270] width 916 height 540
click at [387, 477] on p "Pre-Interview for test purposes only" at bounding box center [458, 477] width 604 height 29
click at [425, 321] on p "My Process" at bounding box center [458, 321] width 604 height 29
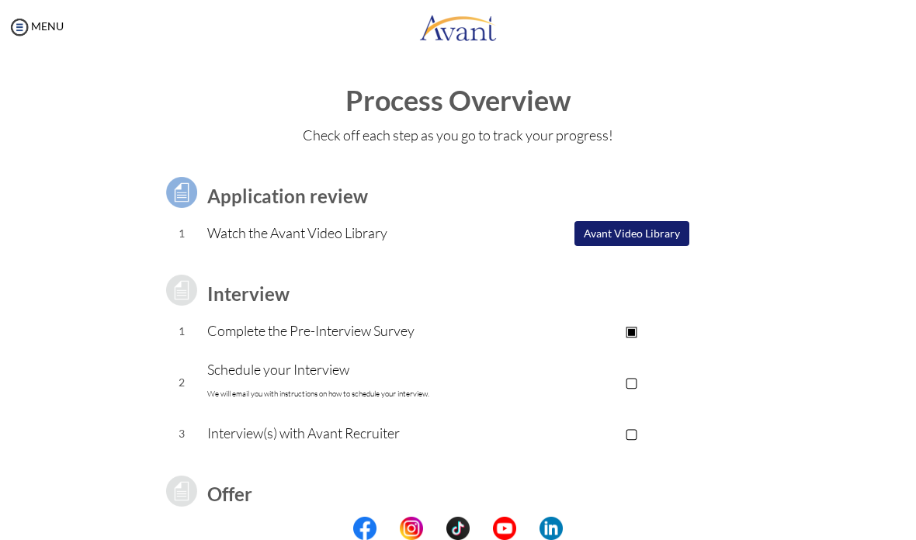
click at [633, 385] on p "▢" at bounding box center [632, 382] width 257 height 22
click at [633, 384] on p "▣" at bounding box center [632, 382] width 257 height 22
click at [332, 370] on p "Schedule your Interview We will email you with instructions on how to schedule …" at bounding box center [355, 382] width 296 height 47
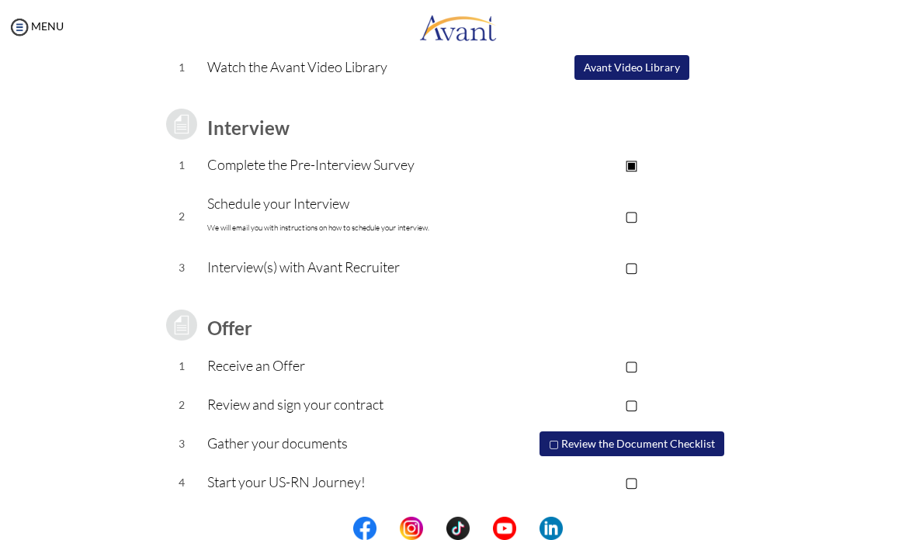
scroll to position [165, 0]
click at [611, 441] on button "▢ Review the Document Checklist" at bounding box center [632, 444] width 185 height 25
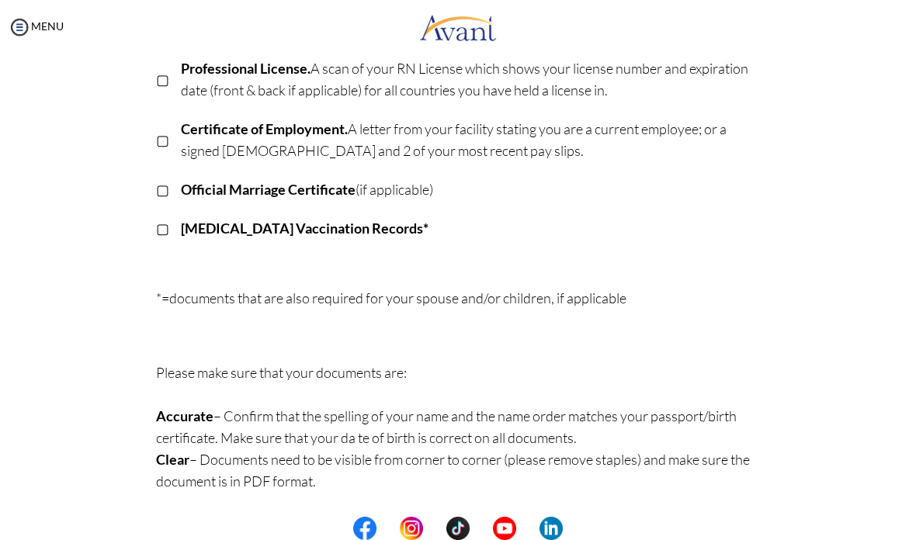
scroll to position [415, 0]
